Goal: Use online tool/utility

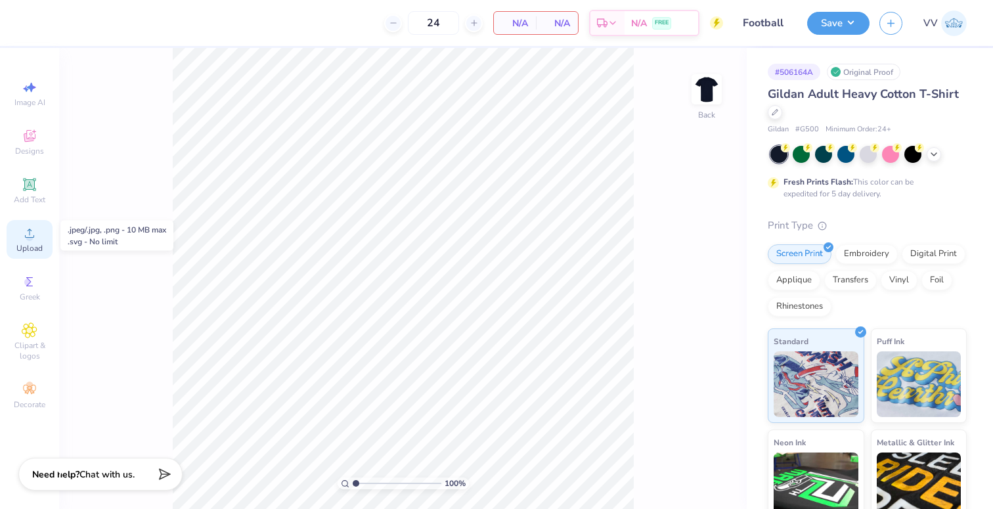
click at [37, 243] on span "Upload" at bounding box center [29, 248] width 26 height 11
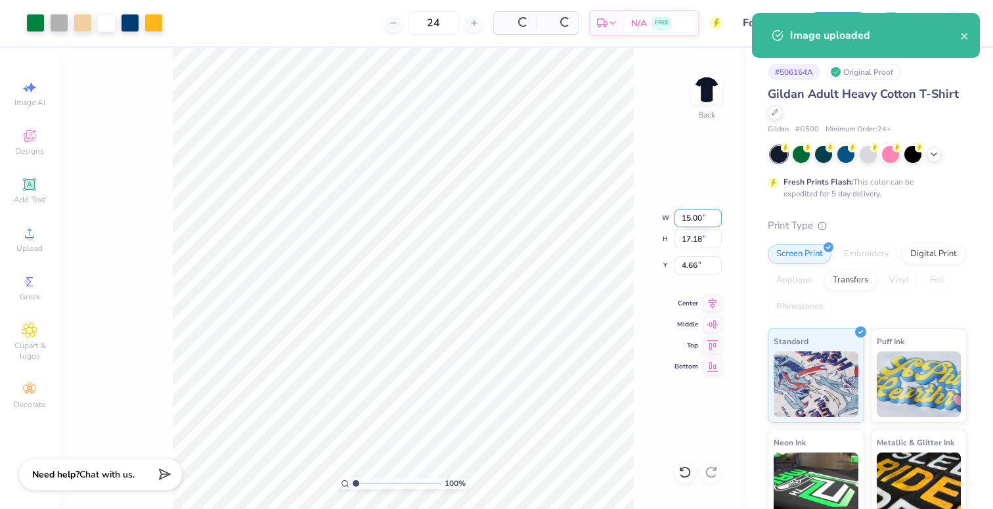
click at [709, 221] on input "15.00" at bounding box center [698, 218] width 47 height 18
type input "12.00"
type input "13.74"
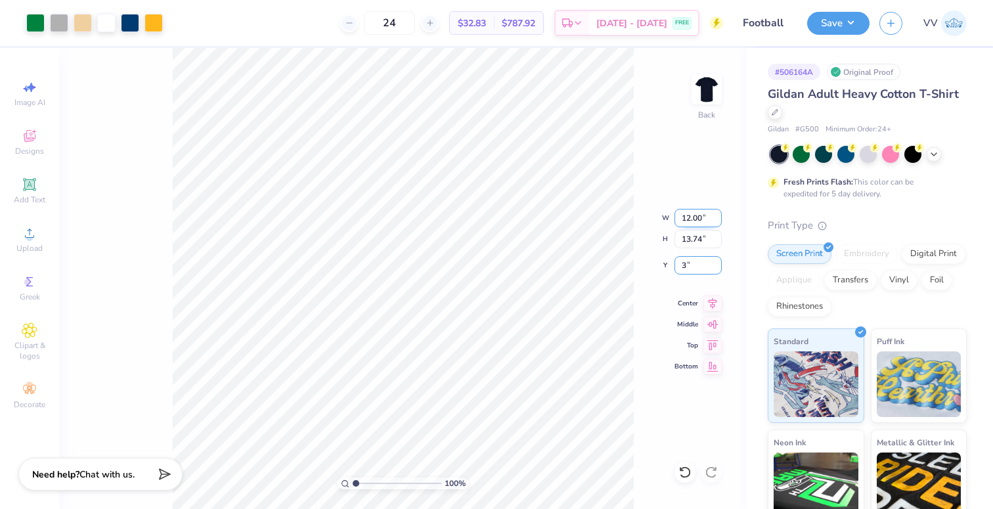
type input "3.00"
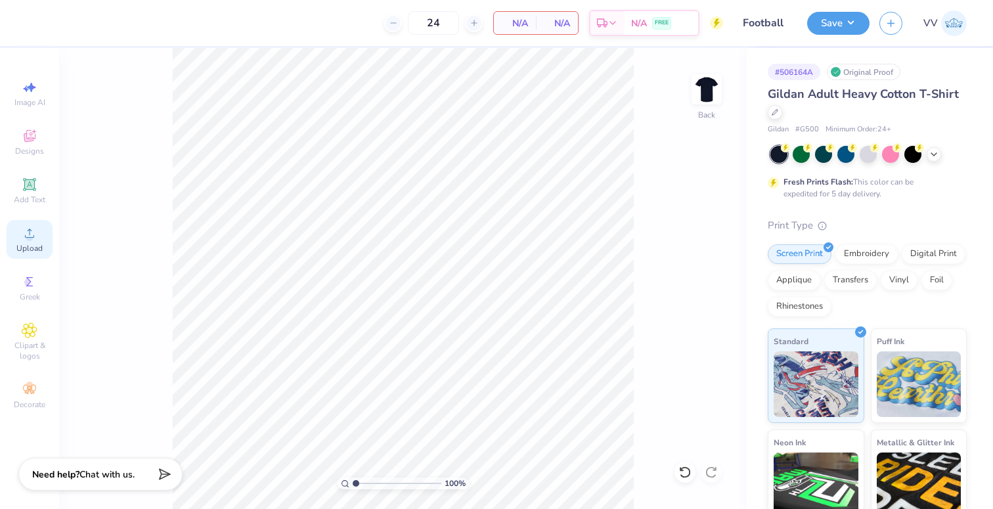
click at [29, 245] on span "Upload" at bounding box center [29, 248] width 26 height 11
click at [22, 247] on span "Upload" at bounding box center [29, 248] width 26 height 11
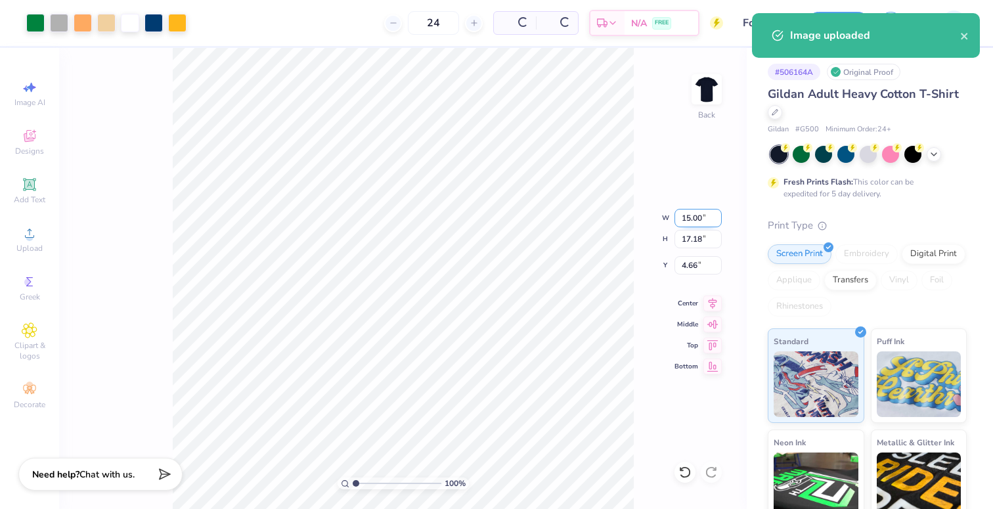
click at [691, 215] on input "15.00" at bounding box center [698, 218] width 47 height 18
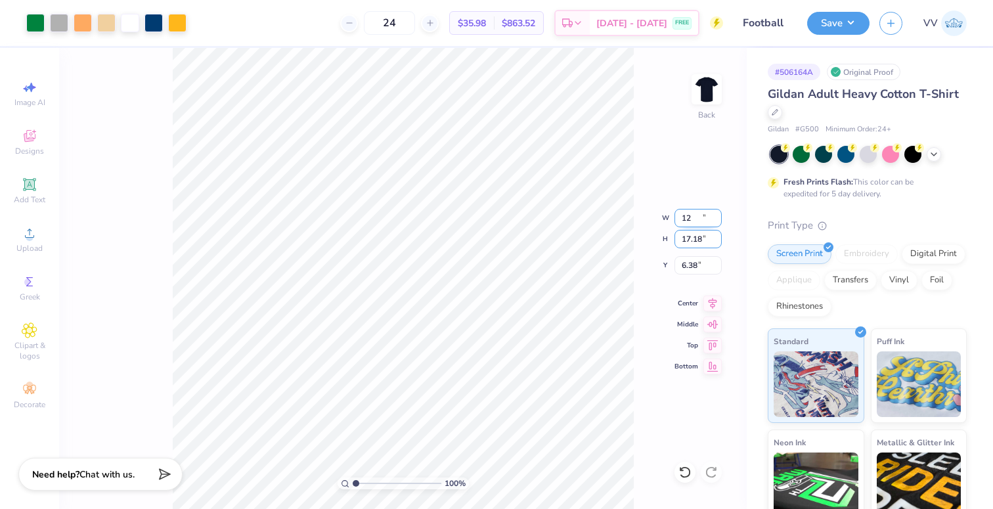
type input "12.00"
type input "13.74"
type input "3.00"
click at [839, 25] on button "Save" at bounding box center [838, 21] width 62 height 23
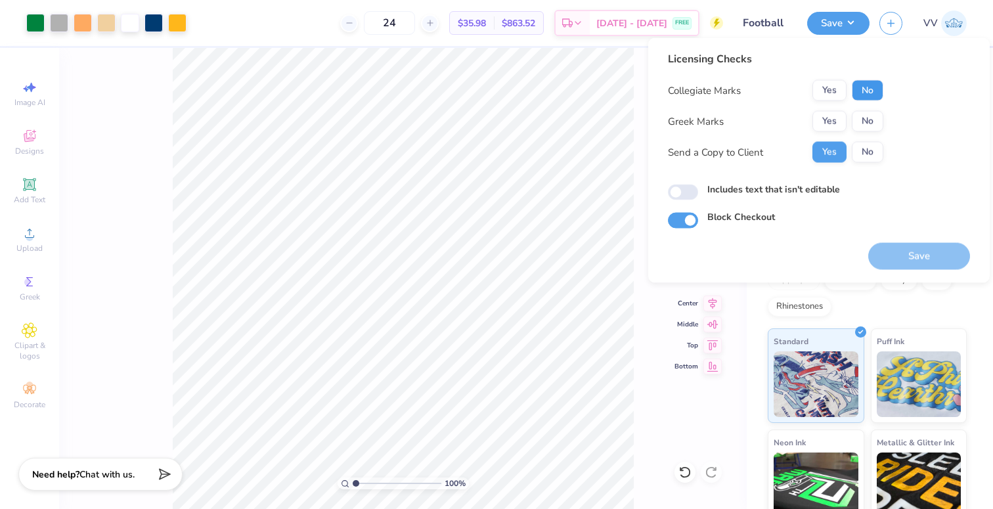
click at [870, 88] on button "No" at bounding box center [868, 90] width 32 height 21
click at [833, 118] on button "Yes" at bounding box center [829, 121] width 34 height 21
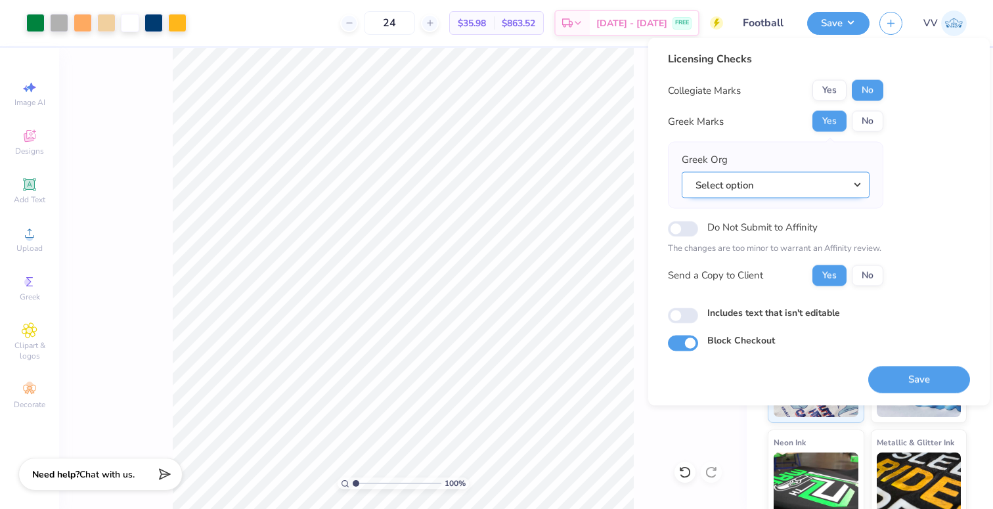
click at [768, 177] on button "Select option" at bounding box center [776, 184] width 188 height 27
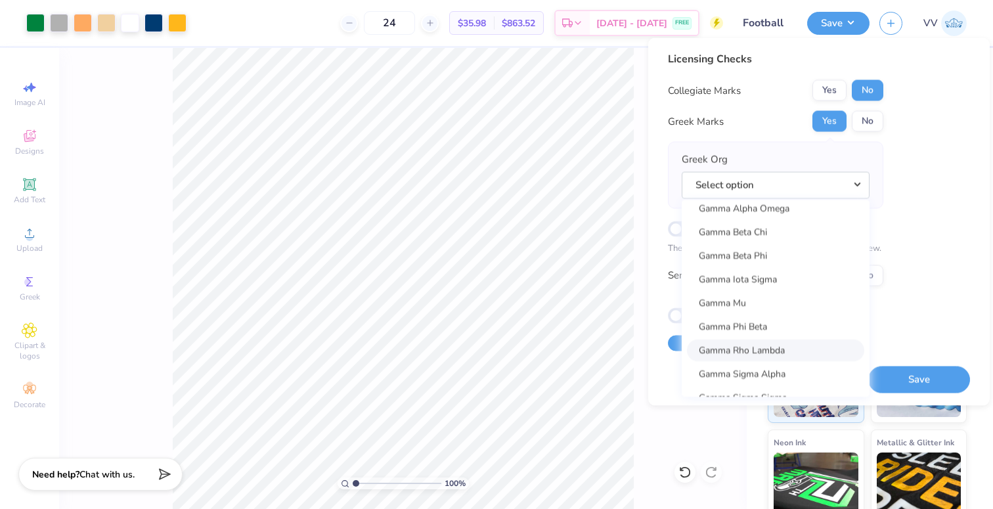
scroll to position [4058, 0]
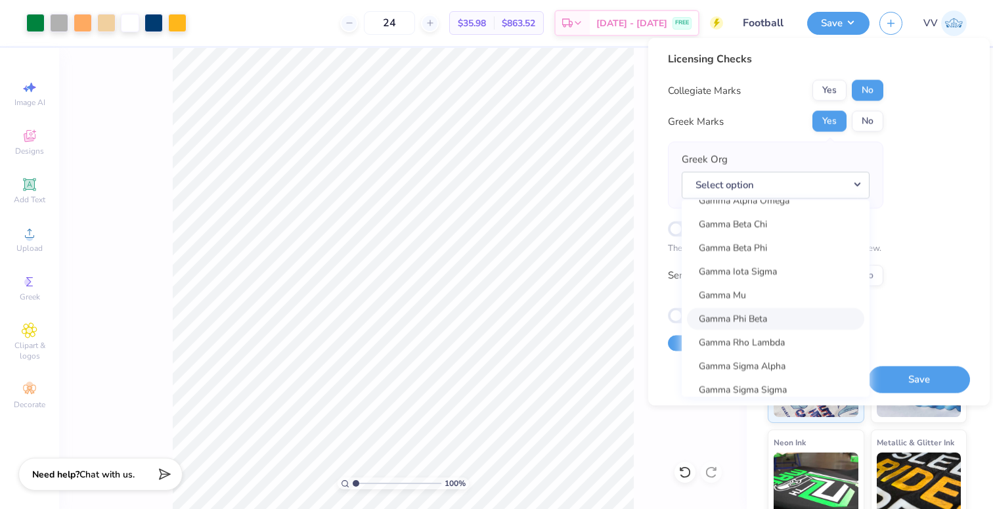
click at [797, 317] on link "Gamma Phi Beta" at bounding box center [775, 319] width 177 height 22
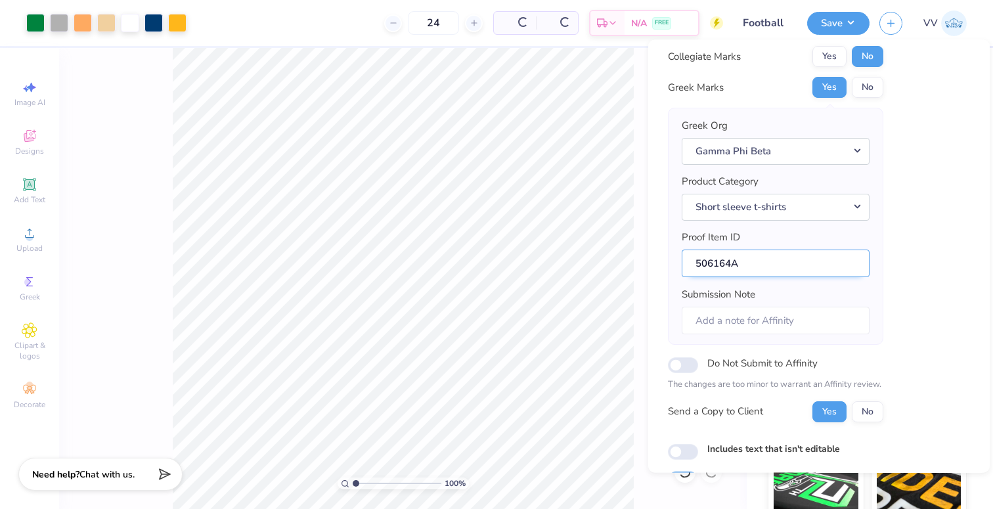
scroll to position [105, 0]
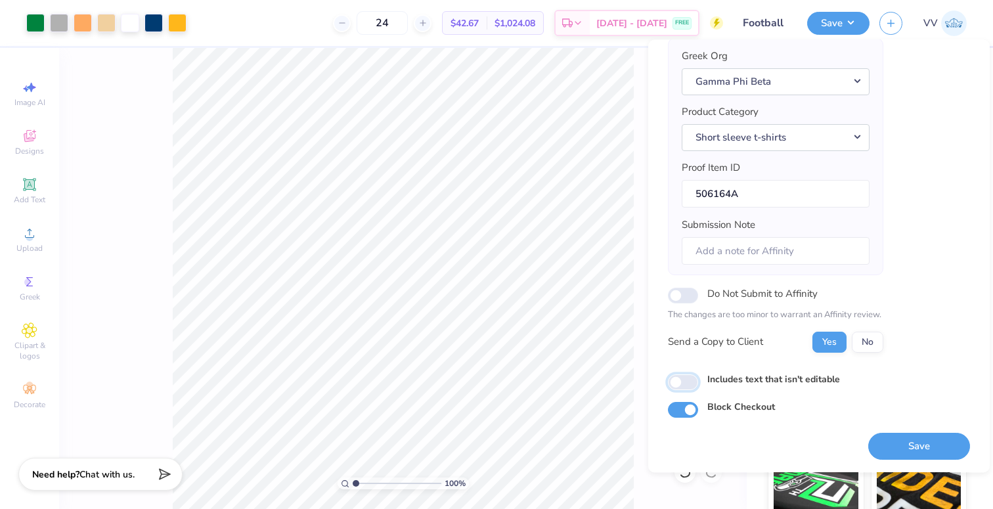
click at [686, 380] on input "Includes text that isn't editable" at bounding box center [683, 382] width 30 height 16
checkbox input "true"
click at [910, 441] on button "Save" at bounding box center [919, 446] width 102 height 27
